Goal: Check status

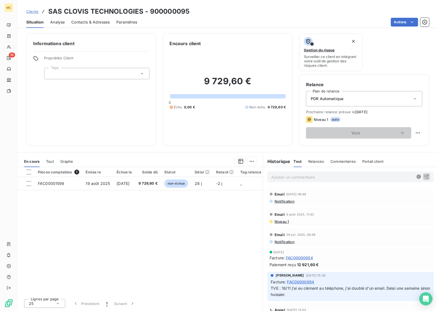
click at [187, 230] on div "Pièces comptables 1 Émise le Échue le Solde dû Statut Délai Retard Tag relance …" at bounding box center [140, 231] width 245 height 128
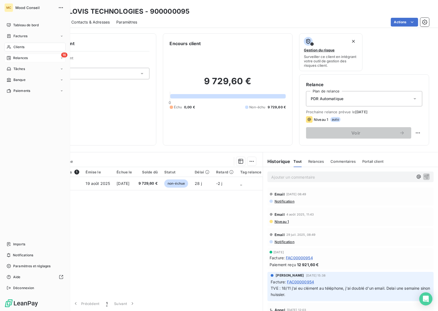
click at [14, 58] on span "Relances" at bounding box center [20, 58] width 15 height 5
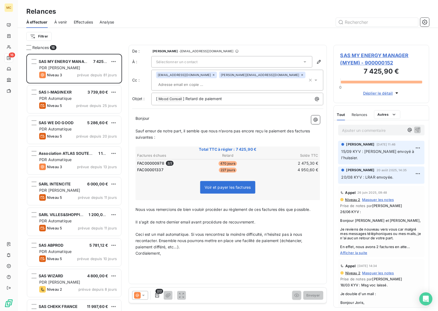
scroll to position [35, 0]
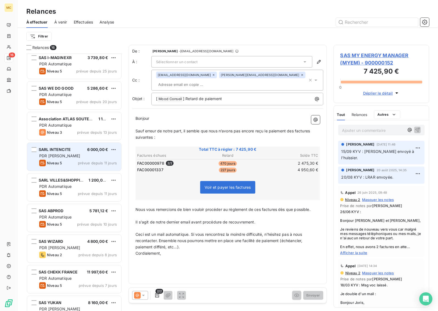
click at [76, 151] on div "SARL INTENCITE 6 000,00 €" at bounding box center [78, 149] width 78 height 5
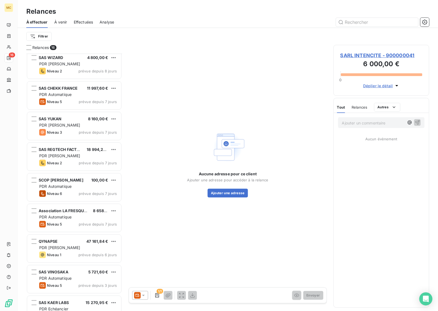
scroll to position [233, 0]
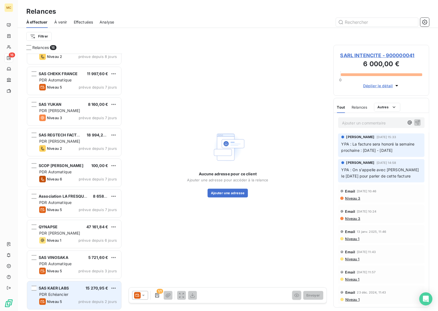
click at [72, 301] on div "Niveau 5 prévue depuis 2 jours" at bounding box center [78, 302] width 78 height 7
